Goal: Obtain resource: Obtain resource

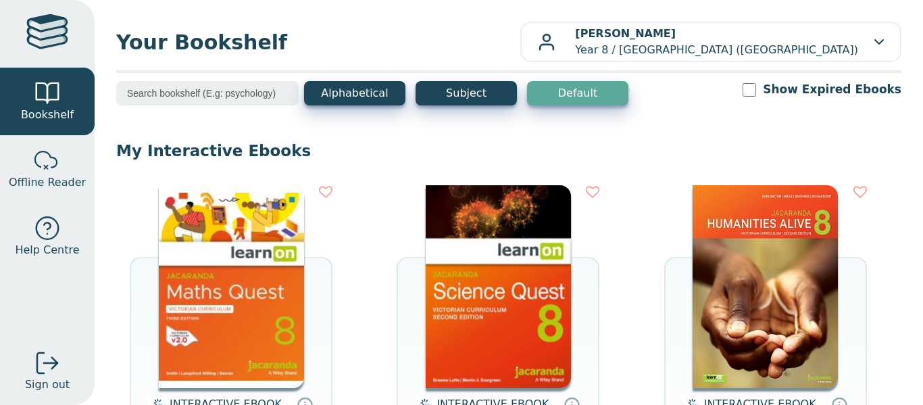
click at [259, 323] on img at bounding box center [231, 286] width 145 height 203
click at [270, 277] on img at bounding box center [231, 286] width 145 height 203
